Goal: Find specific page/section: Find specific page/section

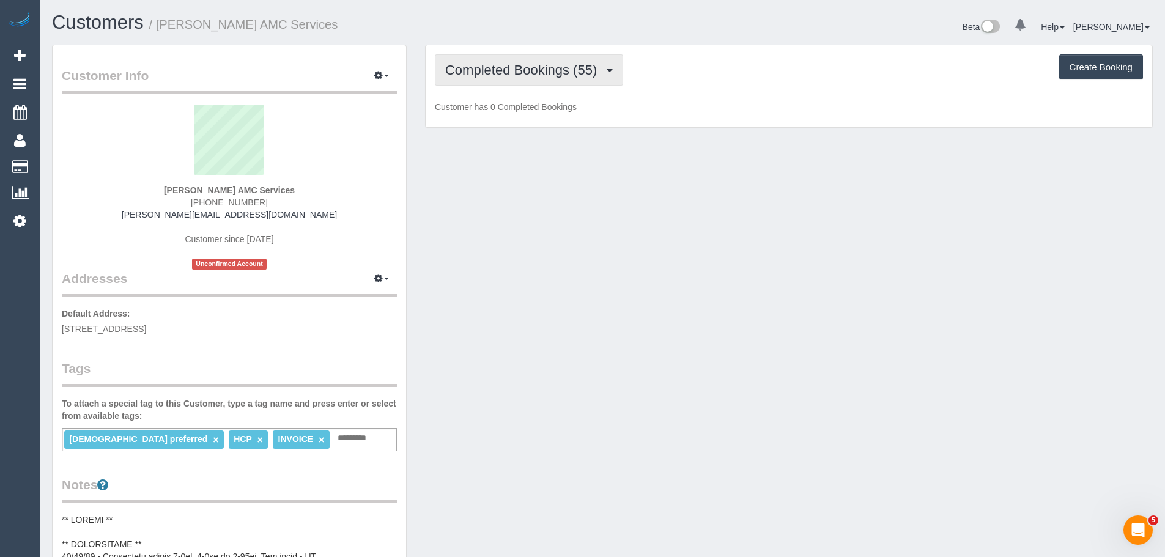
click at [546, 76] on span "Completed Bookings (55)" at bounding box center [524, 69] width 158 height 15
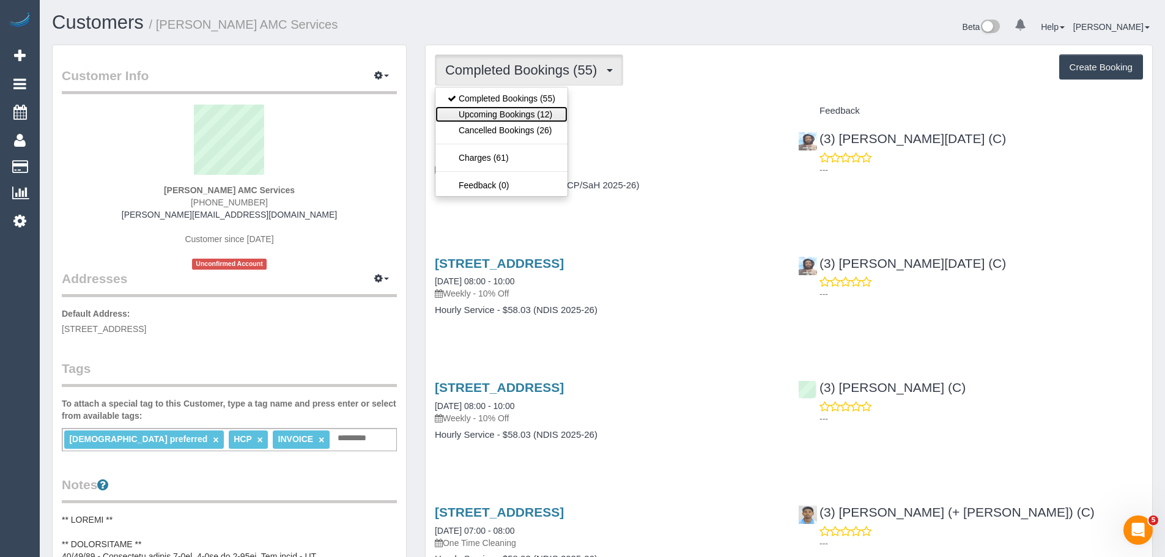
click at [536, 120] on link "Upcoming Bookings (12)" at bounding box center [501, 114] width 132 height 16
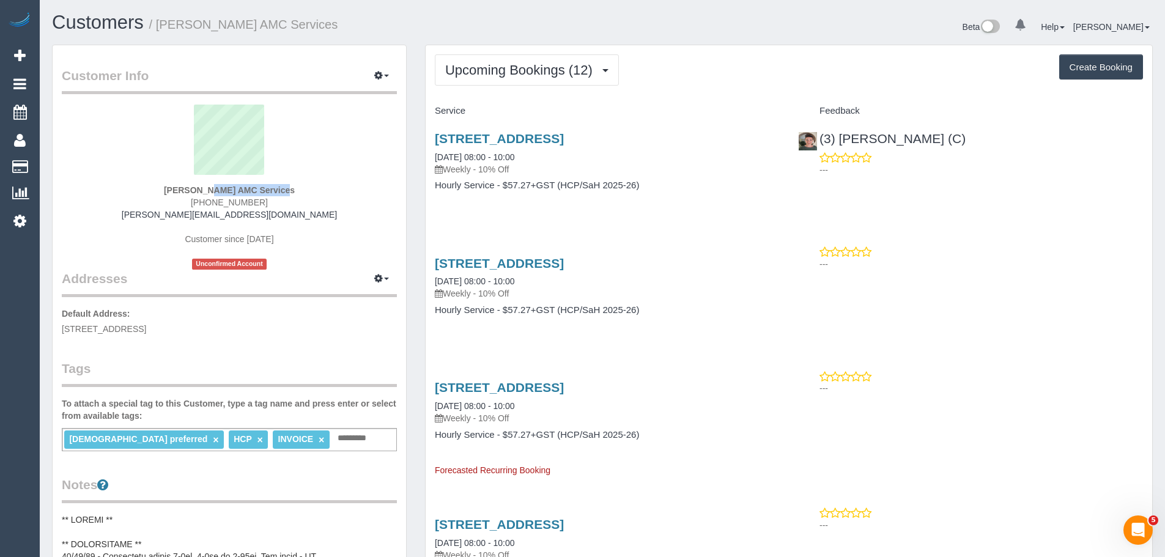
drag, startPoint x: 149, startPoint y: 184, endPoint x: 238, endPoint y: 188, distance: 90.0
click at [238, 188] on div "[PERSON_NAME] AMC Services [PHONE_NUMBER] [PERSON_NAME][EMAIL_ADDRESS][DOMAIN_N…" at bounding box center [229, 187] width 335 height 165
copy strong "[PERSON_NAME]"
click at [146, 327] on span "[STREET_ADDRESS]" at bounding box center [104, 329] width 84 height 10
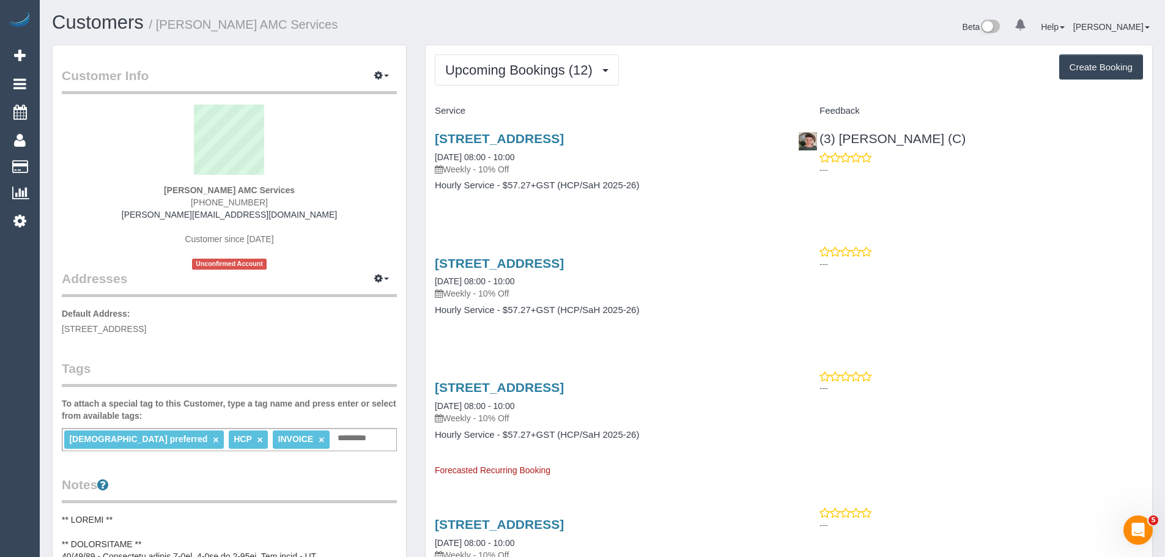
copy span "DELAHEY"
